Goal: Information Seeking & Learning: Learn about a topic

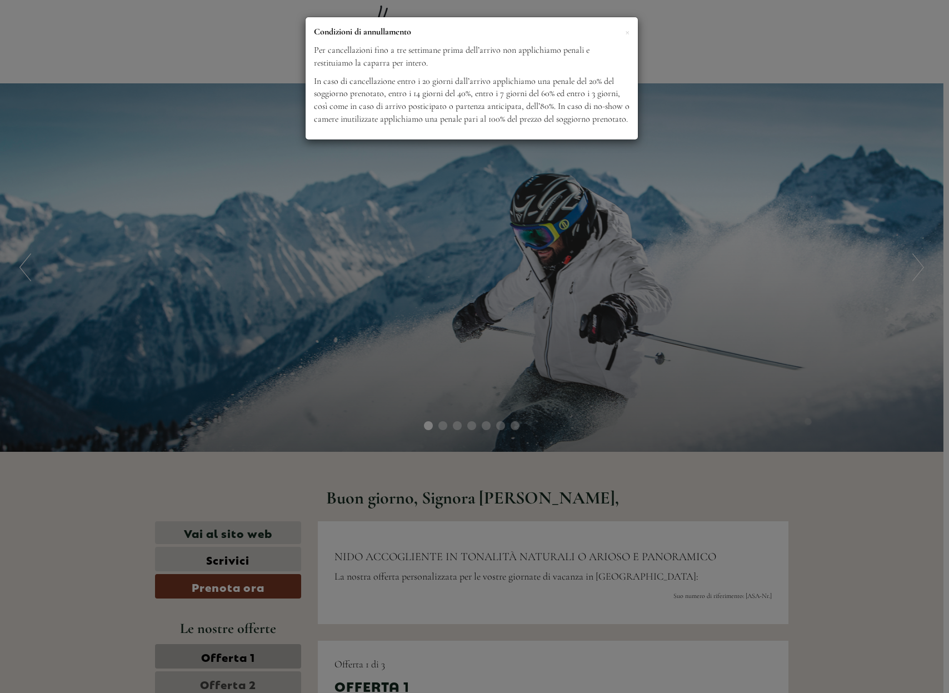
click at [630, 33] on div "× Condizioni di annullamento Per cancellazioni fino a tre settimane prima dell’…" at bounding box center [472, 78] width 332 height 122
click at [629, 33] on span "×" at bounding box center [627, 31] width 4 height 14
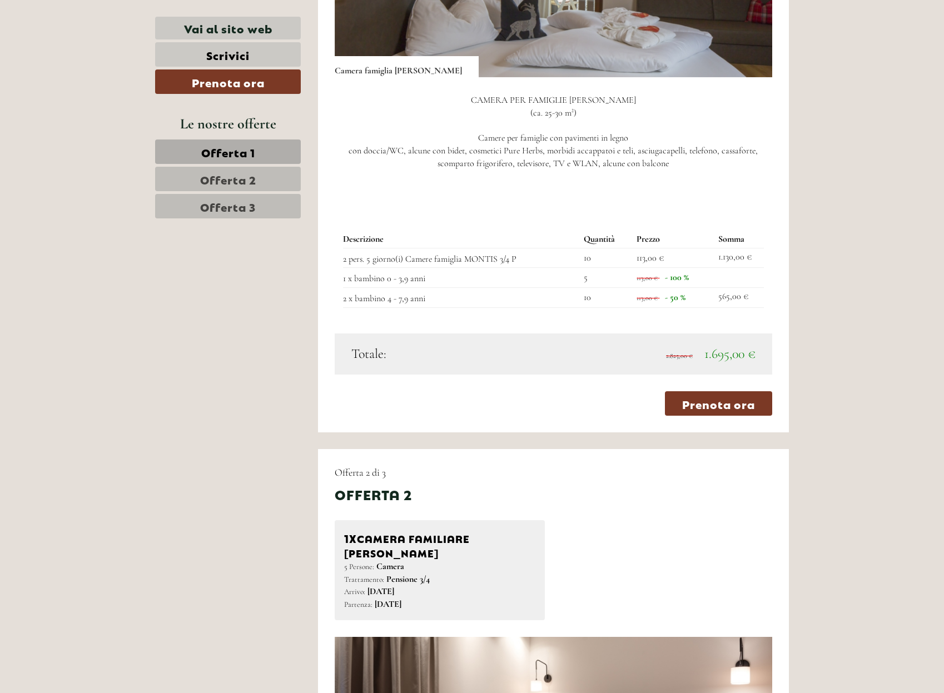
scroll to position [972, 0]
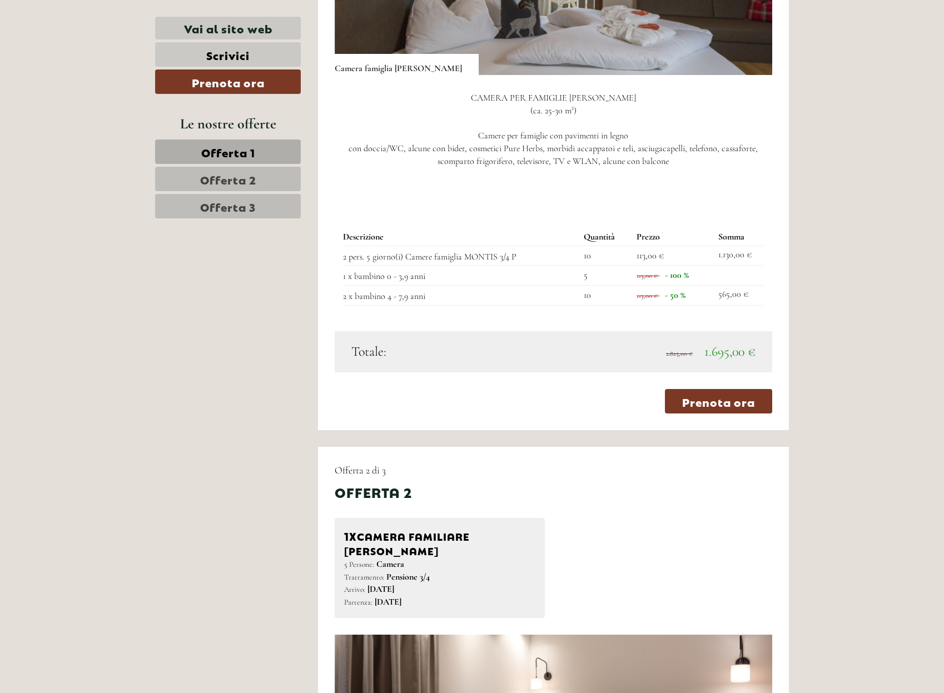
click at [268, 183] on link "Offerta 2" at bounding box center [228, 179] width 146 height 24
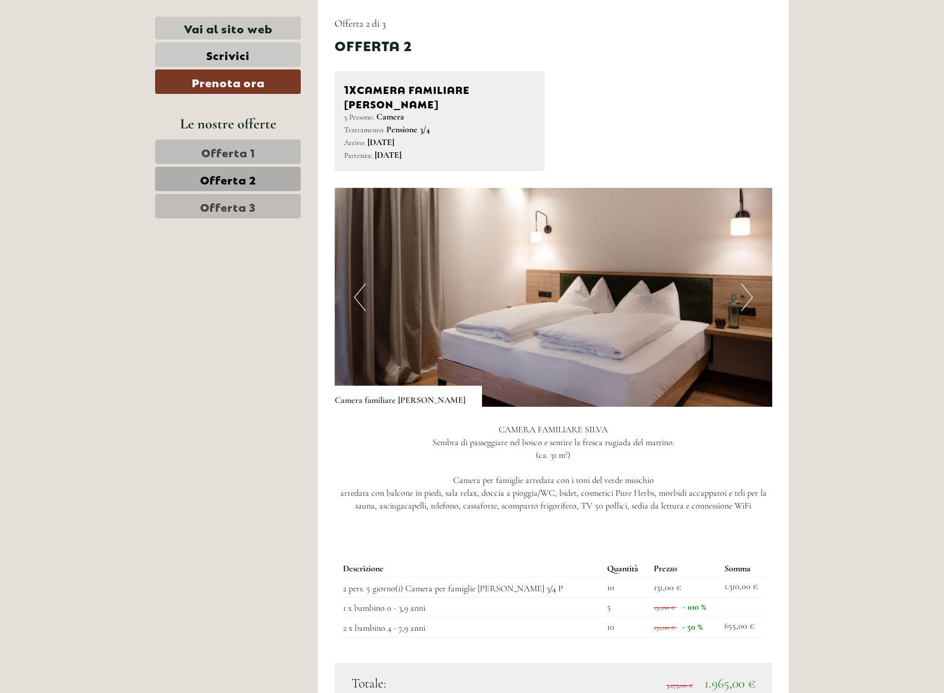
click at [273, 221] on div "Le nostre offerte Offerta 1 Offerta 2 Offerta 3" at bounding box center [229, 172] width 149 height 118
click at [250, 214] on link "Offerta 3" at bounding box center [228, 206] width 146 height 24
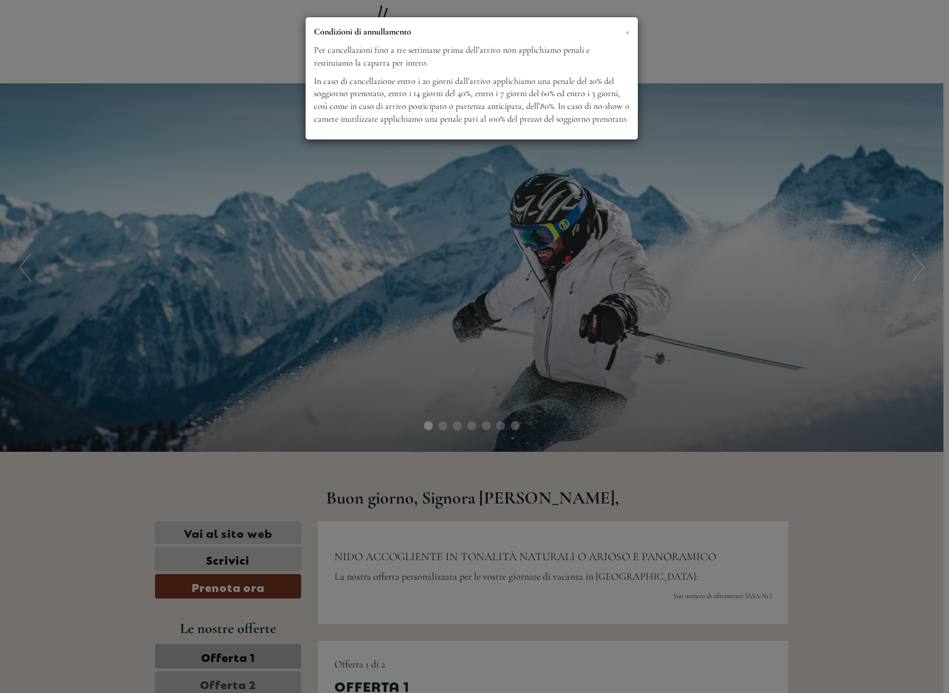
click at [626, 34] on span "×" at bounding box center [627, 31] width 4 height 14
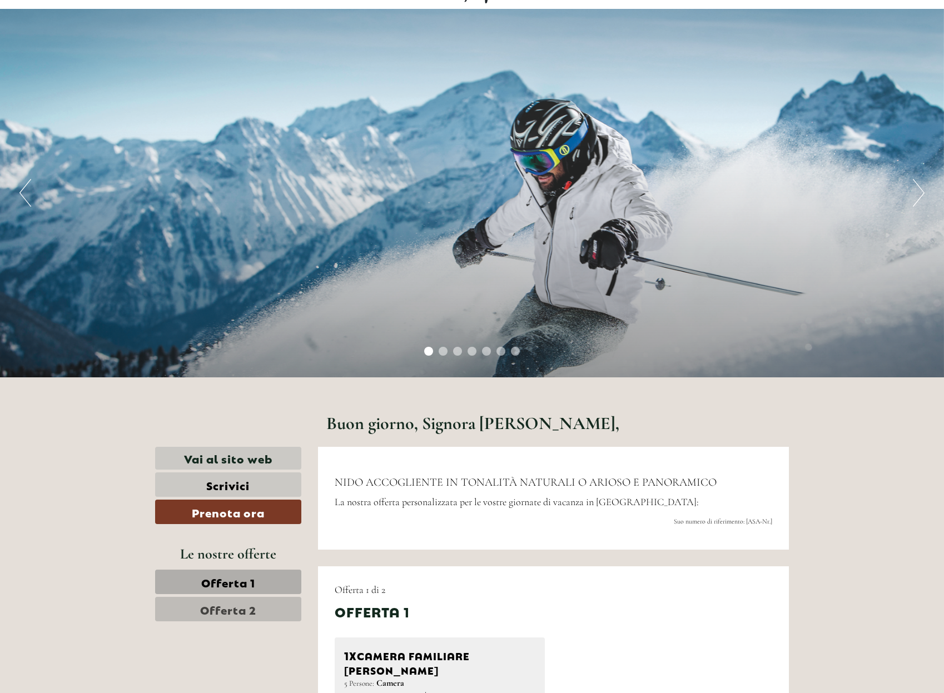
scroll to position [69, 0]
